Goal: Task Accomplishment & Management: Manage account settings

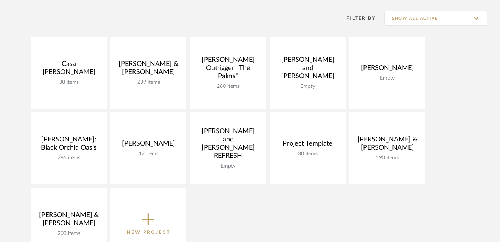
scroll to position [101, 0]
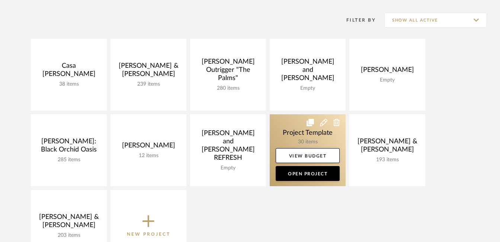
click at [312, 123] on icon at bounding box center [309, 122] width 7 height 7
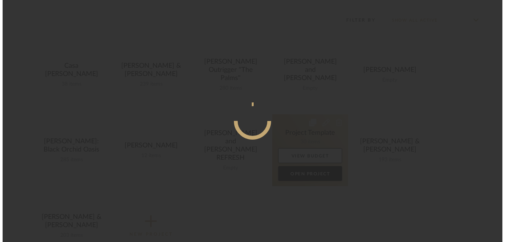
scroll to position [0, 0]
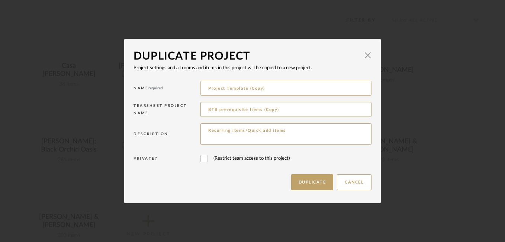
click at [263, 87] on input "Project Template (Copy)" at bounding box center [285, 88] width 171 height 15
click at [232, 90] on input "Project Template (Copy)" at bounding box center [285, 88] width 171 height 15
click at [269, 90] on input "Project Template (Copy)" at bounding box center [285, 88] width 171 height 15
type input "P"
type input "[PERSON_NAME]"
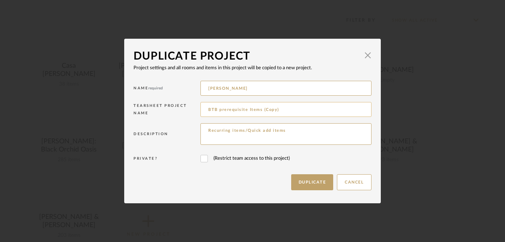
click at [285, 110] on input "BTB prerequisite Items (Copy)" at bounding box center [285, 109] width 171 height 15
type input "B"
click at [291, 129] on textarea "Recurring items/Quick add items" at bounding box center [285, 134] width 171 height 22
type textarea "R"
click at [305, 179] on button "Duplicate" at bounding box center [312, 182] width 42 height 16
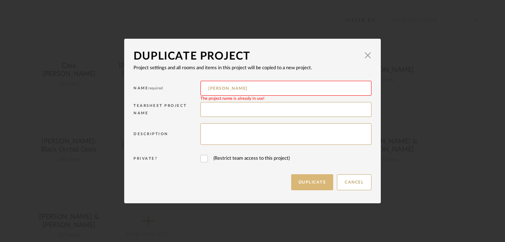
click at [310, 176] on button "Duplicate" at bounding box center [312, 182] width 42 height 16
click at [364, 54] on span "button" at bounding box center [367, 55] width 15 height 15
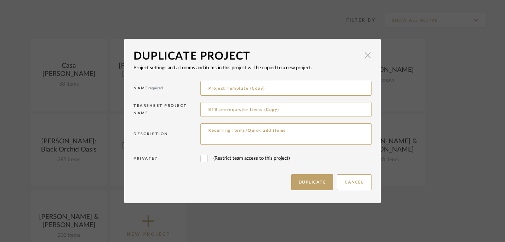
click at [366, 55] on span "button" at bounding box center [367, 55] width 15 height 15
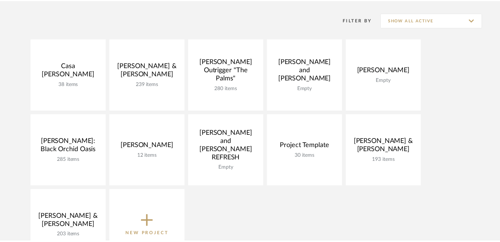
scroll to position [101, 0]
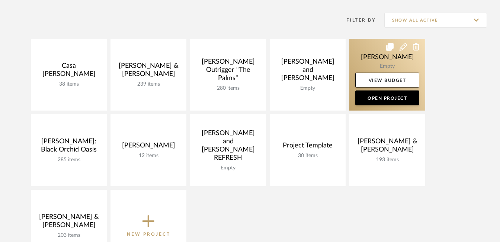
click at [414, 47] on icon at bounding box center [416, 46] width 7 height 7
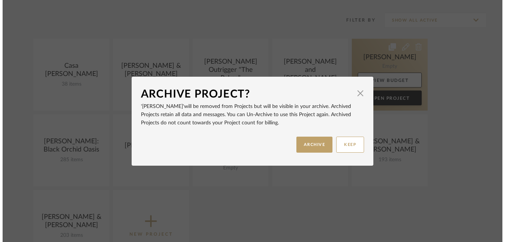
scroll to position [0, 0]
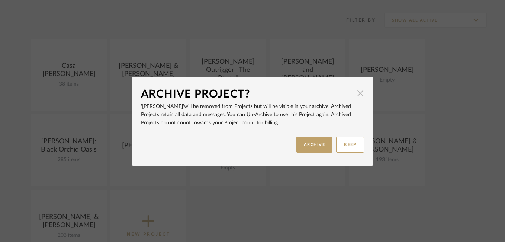
click at [358, 93] on span "button" at bounding box center [360, 93] width 15 height 15
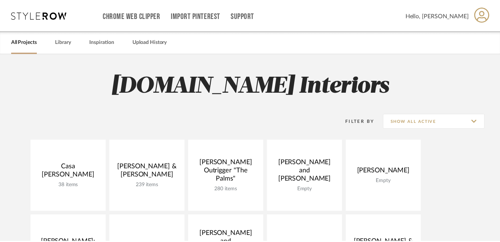
scroll to position [101, 0]
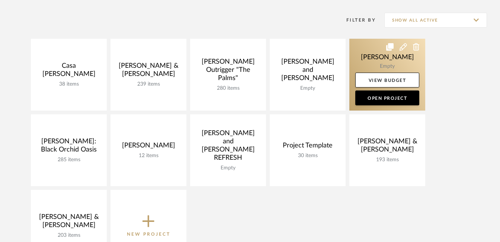
click at [414, 48] on icon at bounding box center [416, 46] width 7 height 7
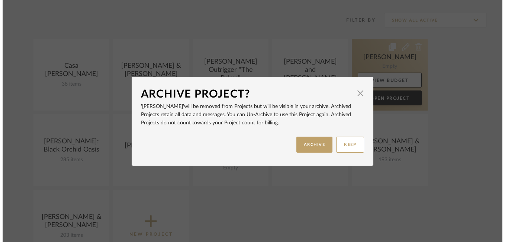
scroll to position [0, 0]
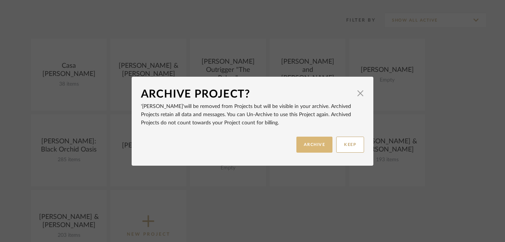
click at [311, 151] on button "ARCHIVE" at bounding box center [314, 144] width 36 height 16
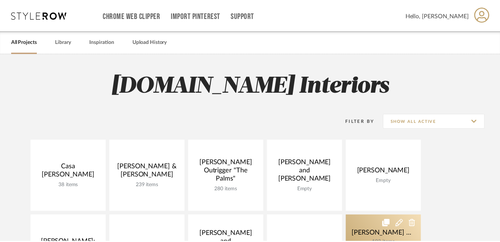
scroll to position [101, 0]
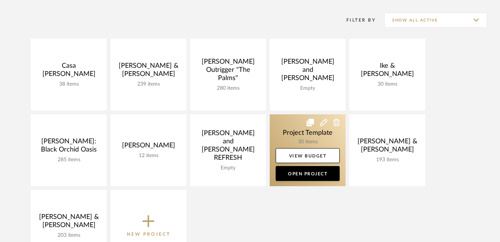
click at [309, 124] on icon at bounding box center [309, 122] width 7 height 7
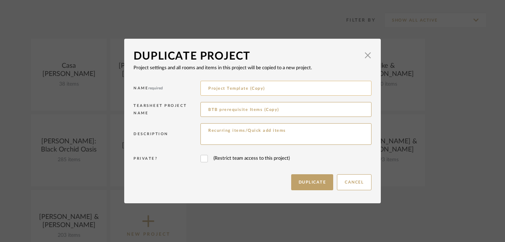
click at [281, 86] on input "Project Template (Copy)" at bounding box center [285, 88] width 171 height 15
type input "P"
click at [299, 180] on button "Duplicate" at bounding box center [312, 182] width 42 height 16
click at [255, 90] on input "[PERSON_NAME]" at bounding box center [285, 88] width 171 height 15
type input "[PERSON_NAME]"
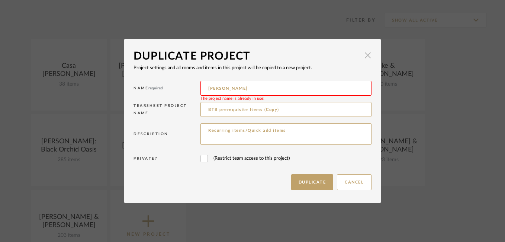
click at [365, 57] on span "button" at bounding box center [367, 55] width 15 height 15
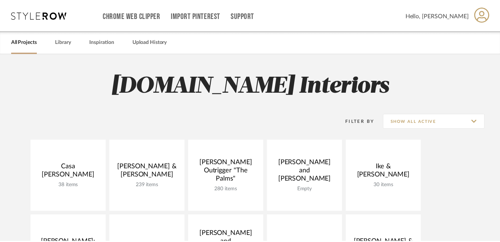
scroll to position [101, 0]
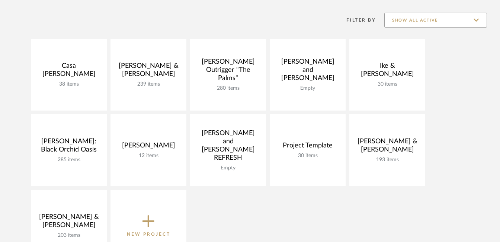
click at [469, 21] on input "Show All Active" at bounding box center [435, 20] width 103 height 15
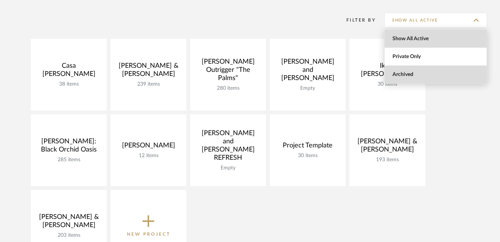
click at [403, 72] on span "Archived" at bounding box center [436, 74] width 88 height 6
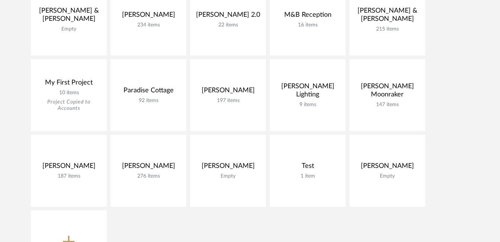
scroll to position [454, 0]
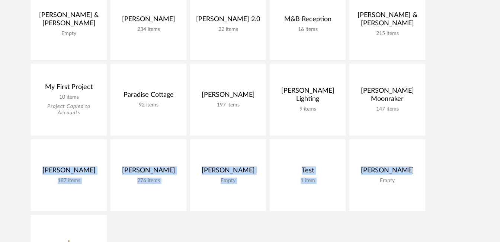
drag, startPoint x: 502, startPoint y: 142, endPoint x: 497, endPoint y: 125, distance: 17.2
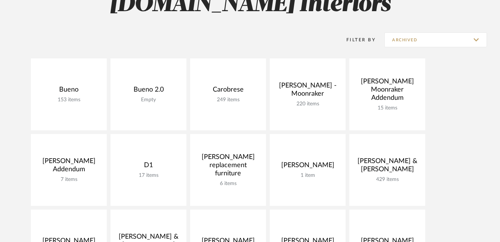
scroll to position [80, 0]
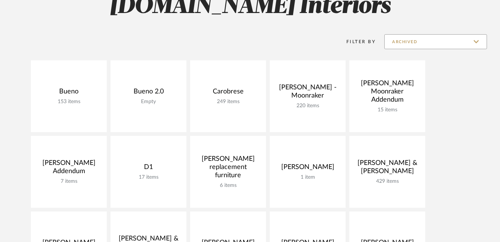
click at [471, 43] on input "Archived" at bounding box center [435, 41] width 103 height 15
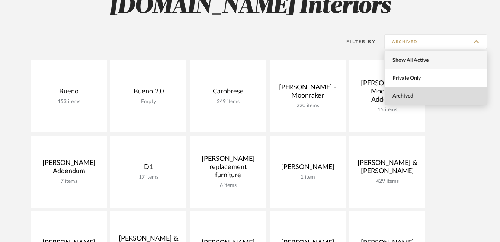
click at [412, 64] on span "Show All Active" at bounding box center [435, 60] width 102 height 18
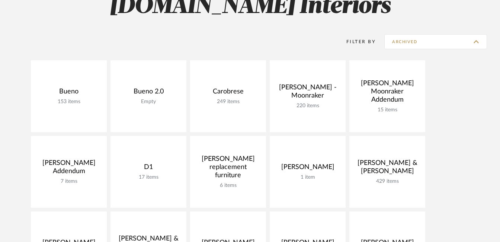
type input "Show All Active"
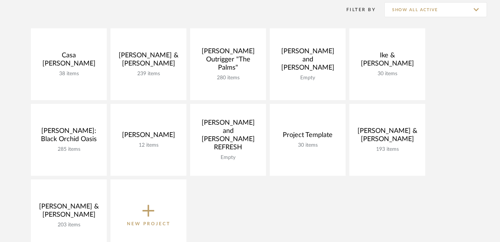
scroll to position [112, 0]
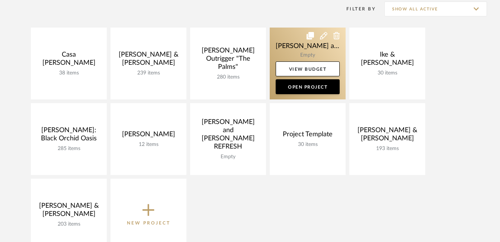
click at [336, 38] on icon at bounding box center [336, 35] width 7 height 7
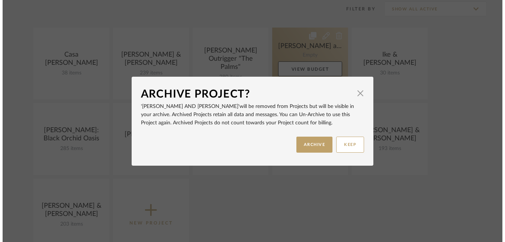
scroll to position [0, 0]
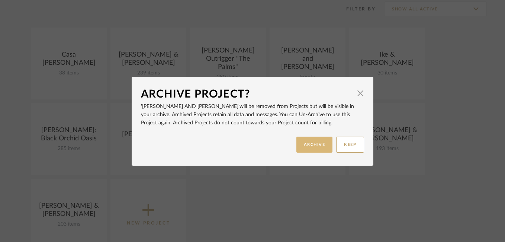
click at [314, 143] on button "ARCHIVE" at bounding box center [314, 144] width 36 height 16
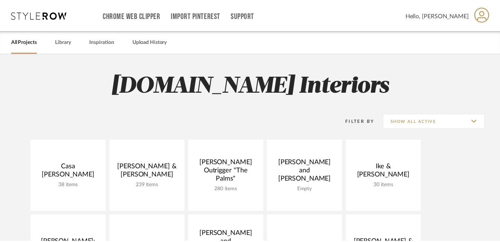
scroll to position [112, 0]
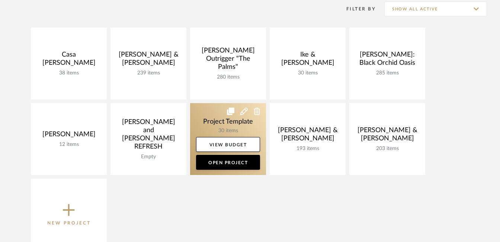
click at [229, 111] on icon at bounding box center [230, 110] width 7 height 7
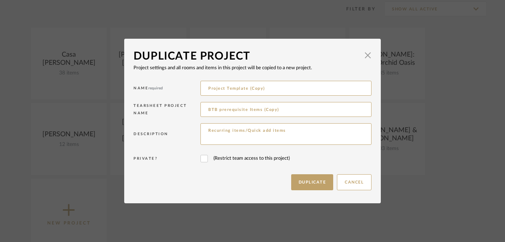
drag, startPoint x: 285, startPoint y: 110, endPoint x: 183, endPoint y: 113, distance: 101.9
click at [183, 113] on div "Tearsheet Project Name BTB prerequisite Items (Copy)" at bounding box center [252, 110] width 238 height 21
click at [236, 139] on textarea "Recurring items/Quick add items" at bounding box center [285, 134] width 171 height 22
drag, startPoint x: 289, startPoint y: 130, endPoint x: 201, endPoint y: 129, distance: 88.5
click at [201, 129] on textarea "Recurring items/Quick add items" at bounding box center [285, 134] width 171 height 22
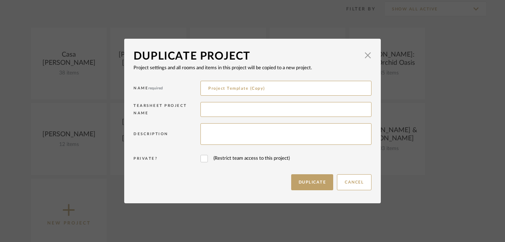
drag, startPoint x: 269, startPoint y: 90, endPoint x: 178, endPoint y: 93, distance: 90.8
click at [178, 93] on div "Name required Project Template (Copy)" at bounding box center [252, 89] width 238 height 21
click at [306, 182] on button "Duplicate" at bounding box center [312, 182] width 42 height 16
click at [311, 85] on input "[PERSON_NAME]" at bounding box center [285, 88] width 171 height 15
type input "J"
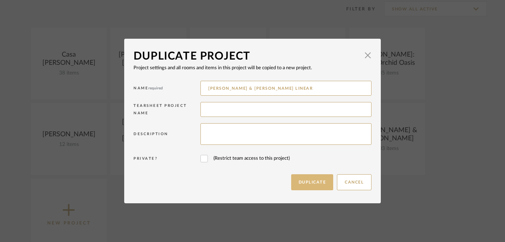
type input "[PERSON_NAME] & [PERSON_NAME] LINEAR"
click at [314, 178] on button "Duplicate" at bounding box center [312, 182] width 42 height 16
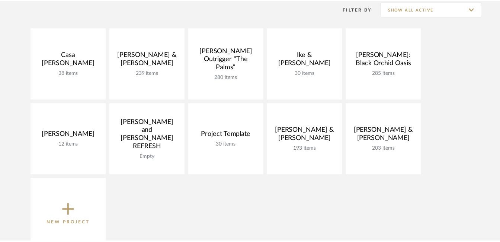
scroll to position [112, 0]
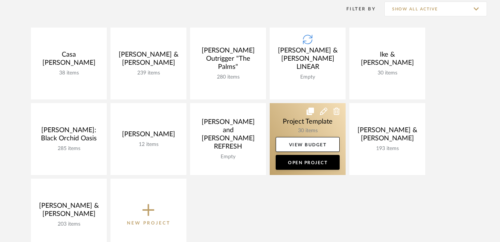
click at [313, 115] on link at bounding box center [308, 139] width 76 height 72
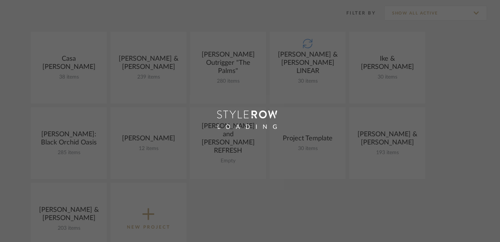
scroll to position [112, 0]
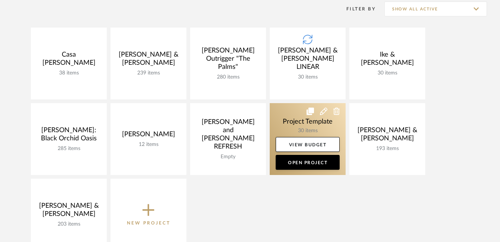
click at [310, 110] on icon at bounding box center [309, 110] width 7 height 7
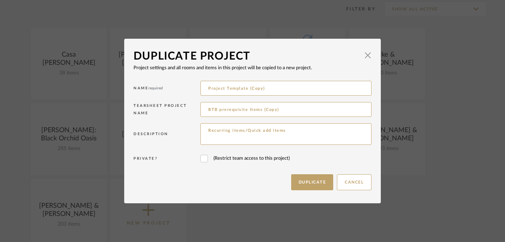
drag, startPoint x: 292, startPoint y: 133, endPoint x: 174, endPoint y: 135, distance: 117.8
click at [174, 135] on div "Description Recurring items/Quick add items" at bounding box center [252, 135] width 238 height 28
drag, startPoint x: 296, startPoint y: 114, endPoint x: 174, endPoint y: 118, distance: 122.0
click at [174, 118] on div "Tearsheet Project Name BTB prerequisite Items (Copy)" at bounding box center [252, 110] width 238 height 21
drag, startPoint x: 273, startPoint y: 89, endPoint x: 149, endPoint y: 99, distance: 124.5
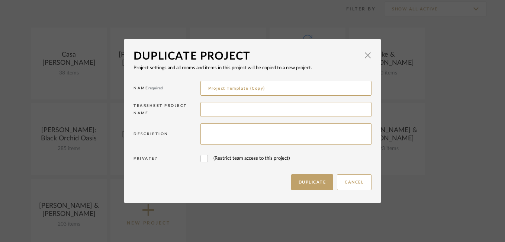
click at [149, 99] on div "Name required Project Template (Copy)" at bounding box center [252, 89] width 238 height 21
click at [291, 183] on button "Duplicate" at bounding box center [312, 182] width 42 height 16
click at [254, 91] on input "[PERSON_NAME]" at bounding box center [285, 88] width 171 height 15
type input "[PERSON_NAME]."
click at [299, 180] on button "Duplicate" at bounding box center [312, 182] width 42 height 16
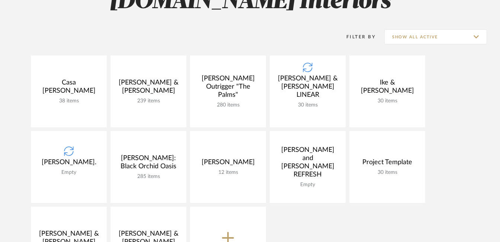
scroll to position [85, 0]
